Goal: Transaction & Acquisition: Purchase product/service

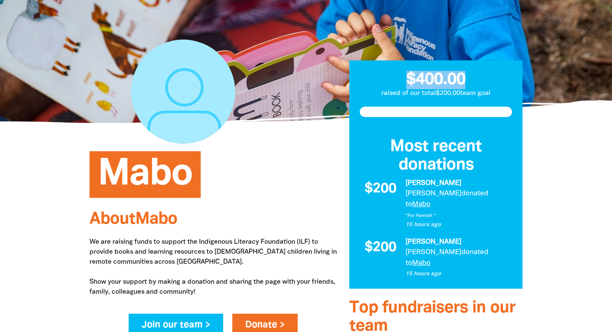
drag, startPoint x: 474, startPoint y: 83, endPoint x: 394, endPoint y: 82, distance: 79.5
click at [394, 82] on h3 "$400.00" at bounding box center [435, 79] width 173 height 39
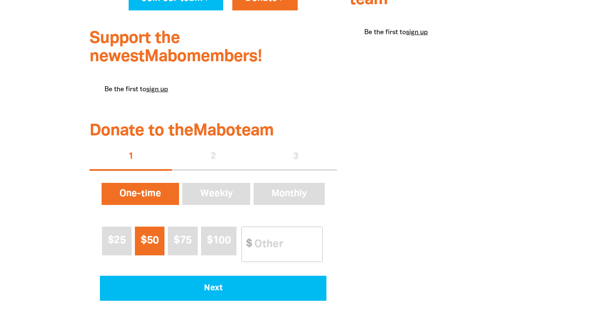
scroll to position [397, 0]
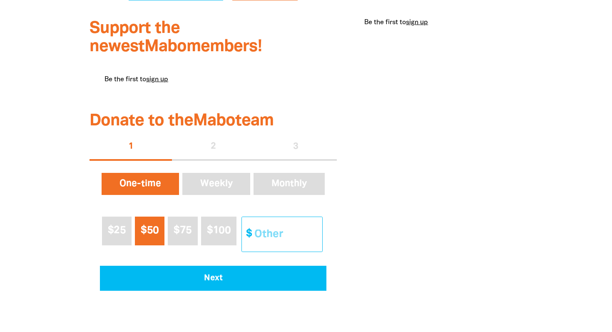
click at [276, 233] on input "Other Amount" at bounding box center [285, 234] width 74 height 35
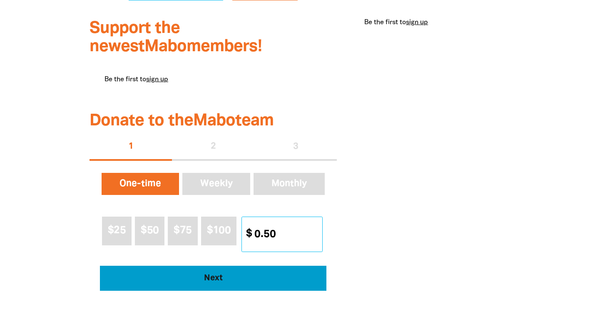
type input "0.50"
click at [257, 276] on span "Next" at bounding box center [214, 278] width 204 height 8
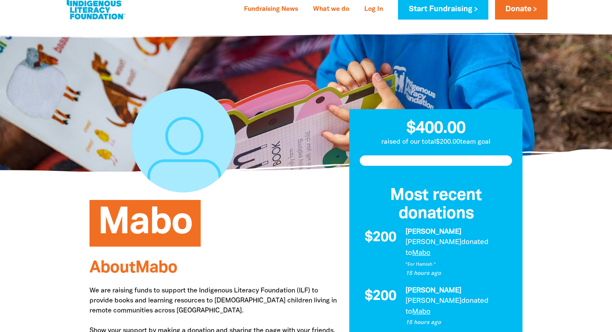
scroll to position [0, 0]
